Goal: Register for event/course

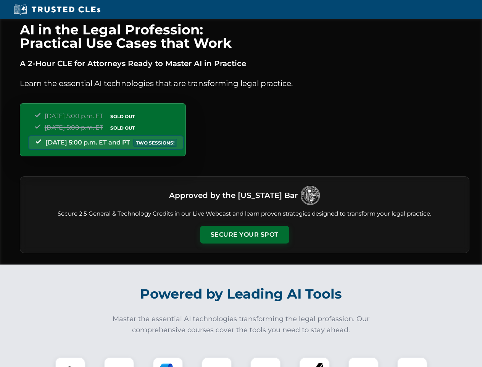
click at [244, 234] on button "Secure Your Spot" at bounding box center [244, 235] width 89 height 18
click at [70, 362] on img at bounding box center [70, 372] width 22 height 22
click at [119, 362] on div at bounding box center [119, 372] width 31 height 31
click at [168, 362] on div at bounding box center [168, 372] width 31 height 31
click at [217, 362] on img at bounding box center [216, 371] width 21 height 21
